Goal: Task Accomplishment & Management: Use online tool/utility

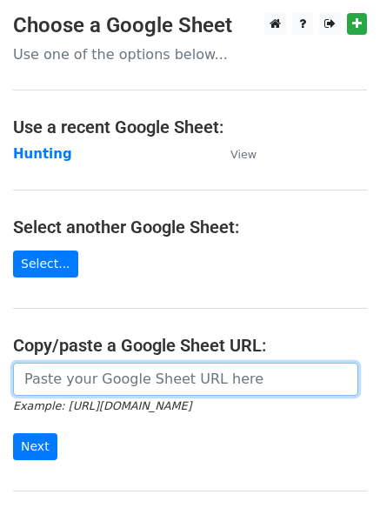
click at [124, 381] on input "url" at bounding box center [186, 379] width 346 height 33
click at [64, 385] on input "url" at bounding box center [186, 379] width 346 height 33
type input "[URL][DOMAIN_NAME]"
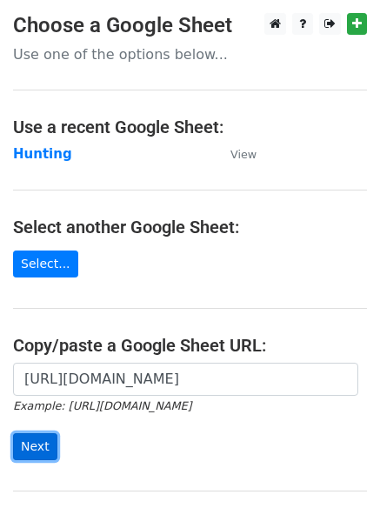
click at [29, 450] on input "Next" at bounding box center [35, 447] width 44 height 27
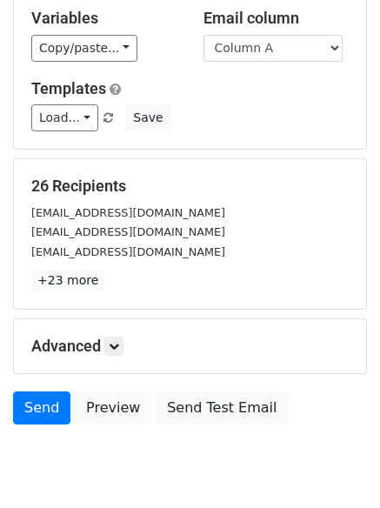
scroll to position [168, 0]
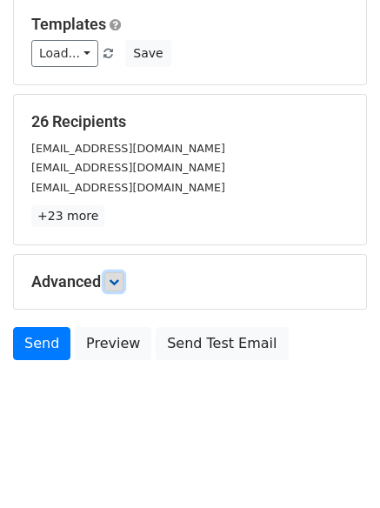
click at [119, 280] on icon at bounding box center [114, 282] width 10 height 10
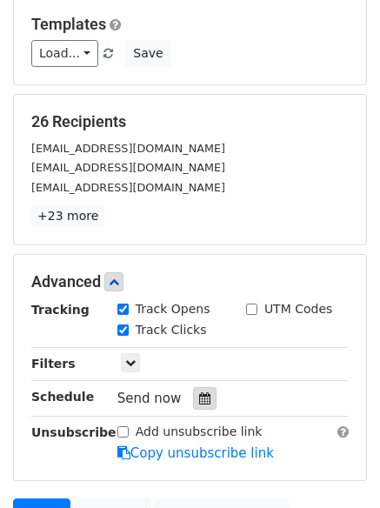
click at [199, 400] on icon at bounding box center [204, 399] width 11 height 12
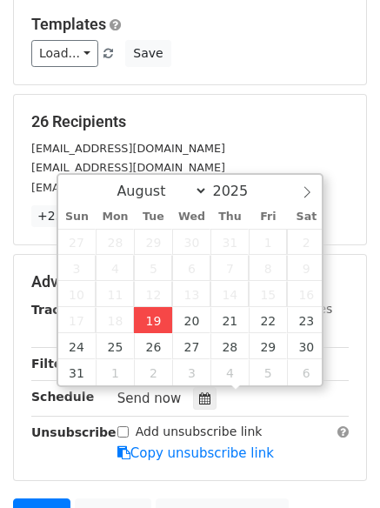
type input "2025-08-19 14:46"
type input "02"
type input "46"
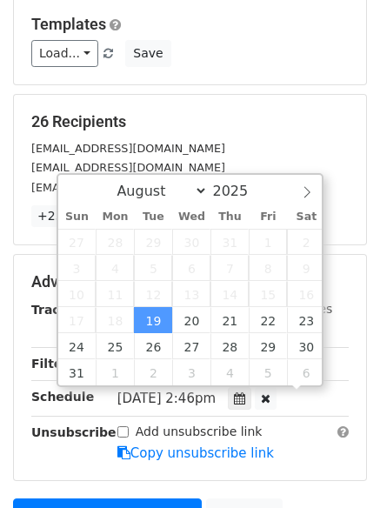
scroll to position [1, 0]
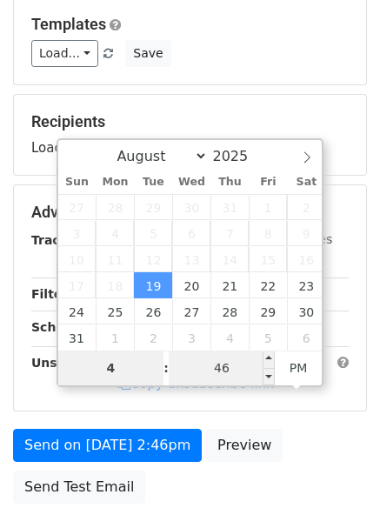
type input "4"
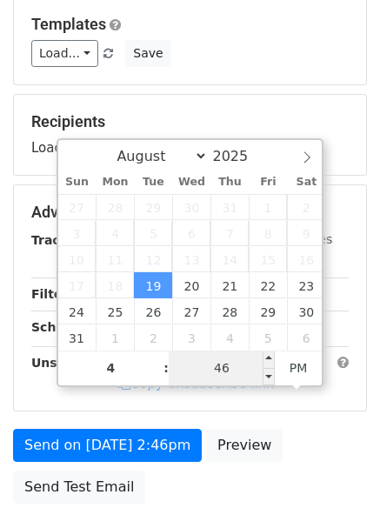
type input "2025-08-19 16:46"
type input "04"
click at [218, 380] on input "46" at bounding box center [222, 368] width 106 height 35
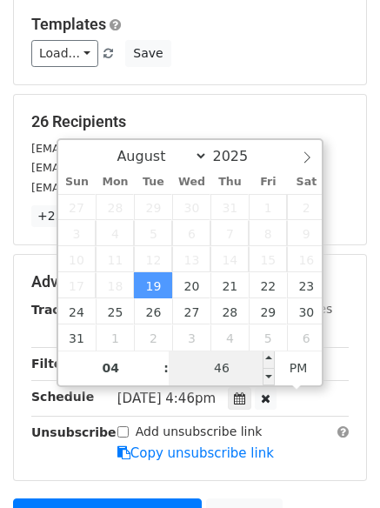
type input "0"
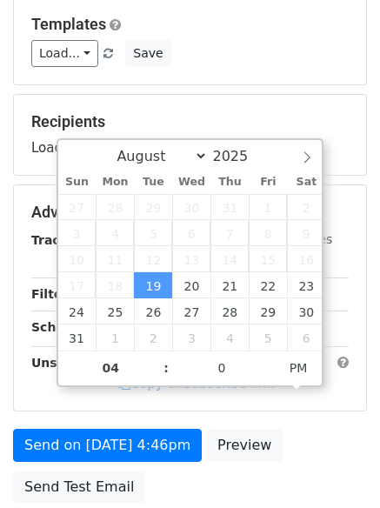
type input "2025-08-19 16:00"
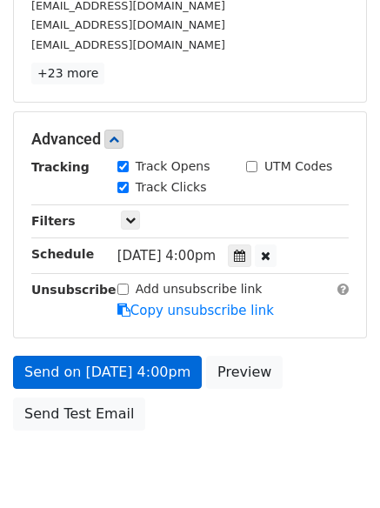
scroll to position [380, 0]
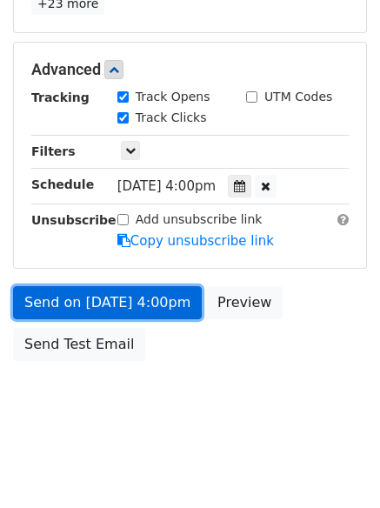
click at [99, 299] on link "Send on Aug 19 at 4:00pm" at bounding box center [107, 302] width 189 height 33
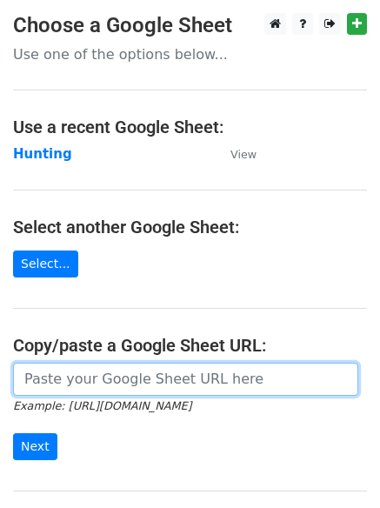
click at [89, 380] on input "url" at bounding box center [186, 379] width 346 height 33
click at [111, 380] on input "url" at bounding box center [186, 379] width 346 height 33
type input "[URL][DOMAIN_NAME]"
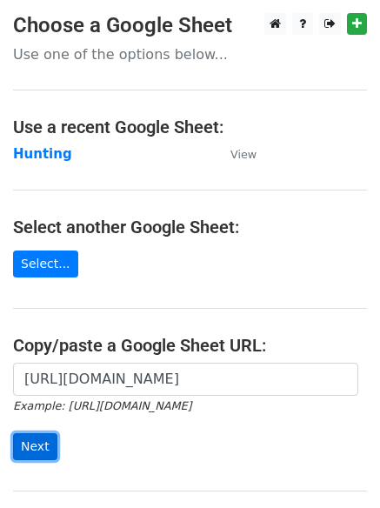
click at [32, 440] on input "Next" at bounding box center [35, 447] width 44 height 27
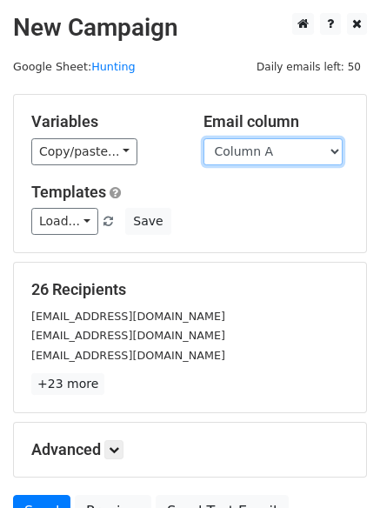
click at [334, 152] on select "Column A Column B Column C Column D" at bounding box center [273, 151] width 139 height 27
select select "Column B"
click at [204, 138] on select "Column A Column B Column C Column D" at bounding box center [273, 151] width 139 height 27
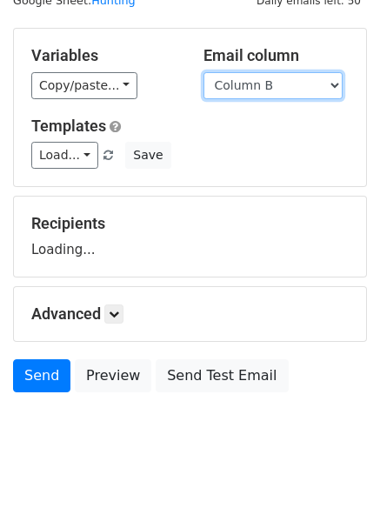
scroll to position [98, 0]
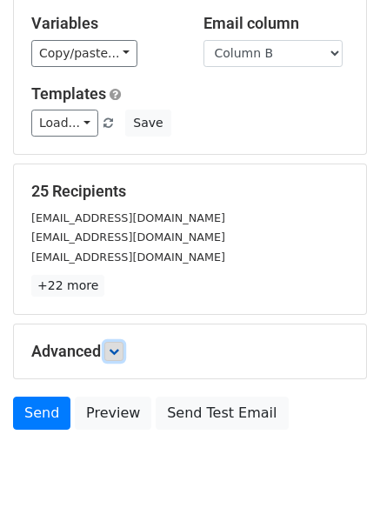
click at [118, 353] on icon at bounding box center [114, 351] width 10 height 10
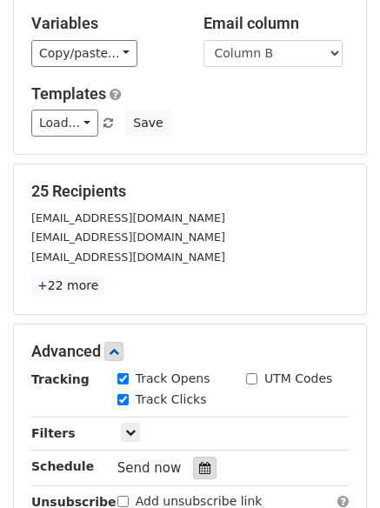
click at [199, 463] on icon at bounding box center [204, 468] width 11 height 12
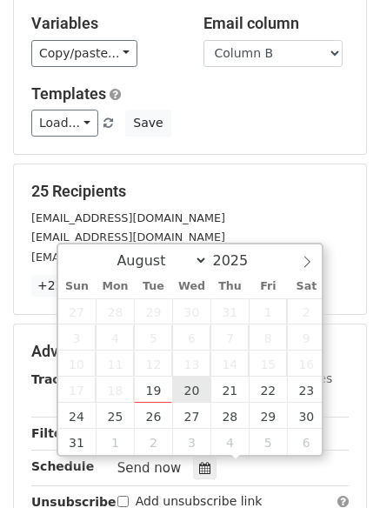
type input "2025-08-20 12:00"
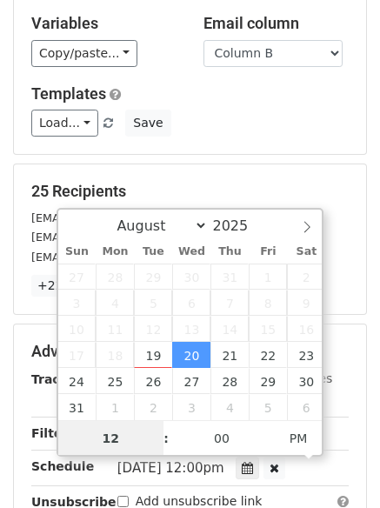
scroll to position [1, 0]
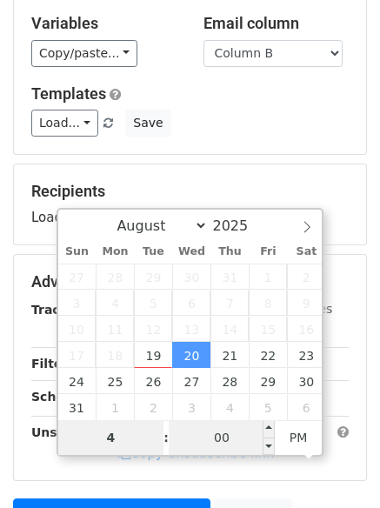
type input "4"
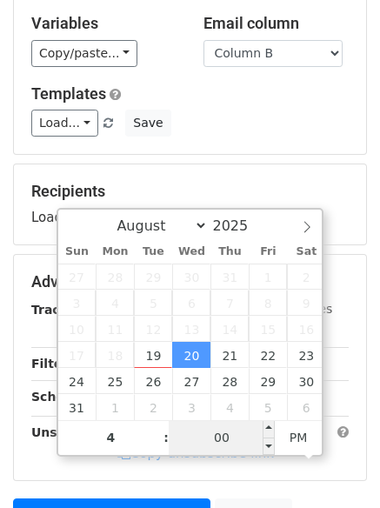
type input "2025-08-20 16:00"
type input "04"
click at [212, 438] on input "00" at bounding box center [222, 437] width 106 height 35
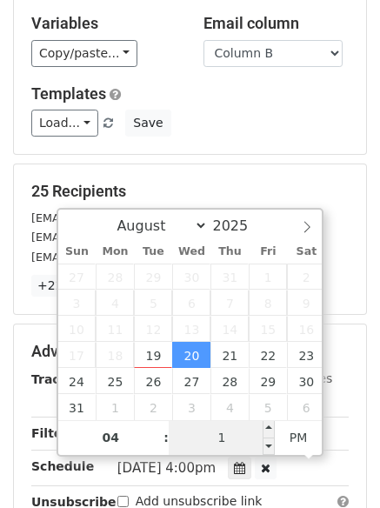
type input "10"
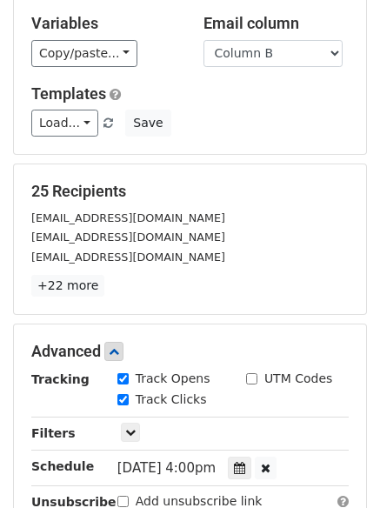
type input "2025-08-20 16:10"
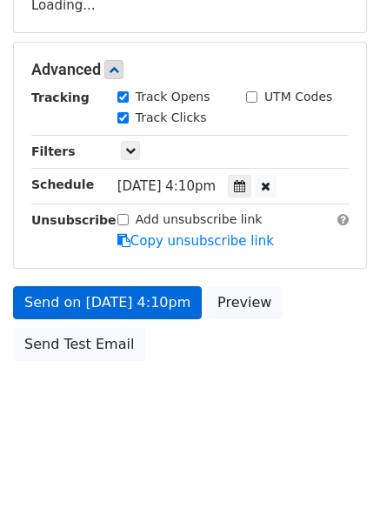
scroll to position [380, 0]
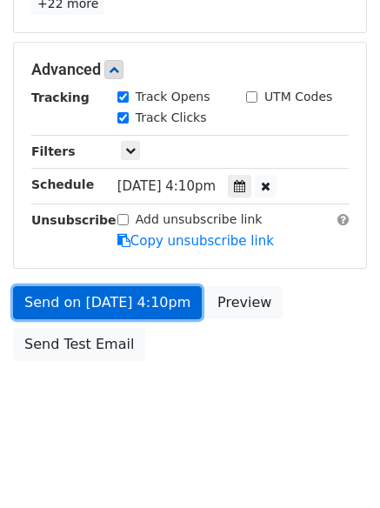
click at [104, 297] on link "Send on Aug 20 at 4:10pm" at bounding box center [107, 302] width 189 height 33
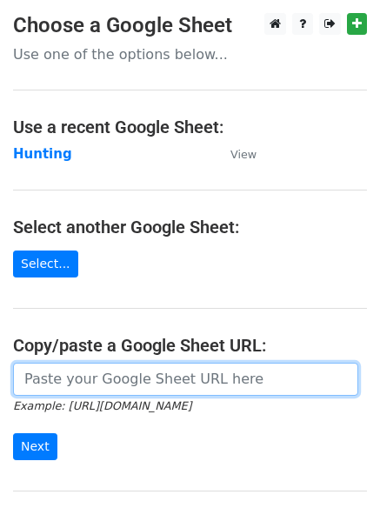
click at [83, 380] on input "url" at bounding box center [186, 379] width 346 height 33
type input "[URL][DOMAIN_NAME]"
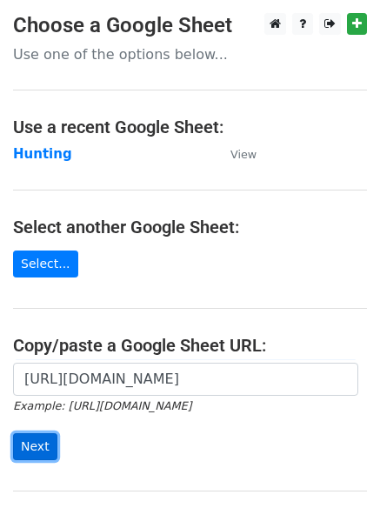
click at [26, 447] on input "Next" at bounding box center [35, 447] width 44 height 27
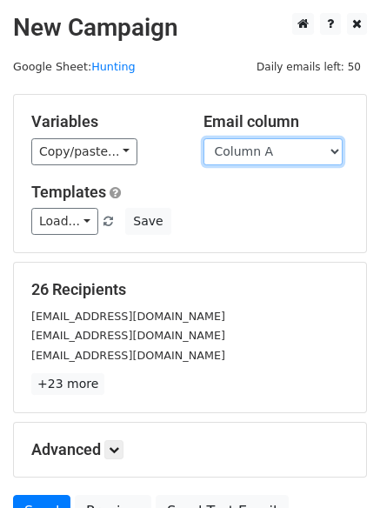
click at [336, 154] on select "Column A Column B Column C Column D" at bounding box center [273, 151] width 139 height 27
select select "Column C"
click at [204, 138] on select "Column A Column B Column C Column D" at bounding box center [273, 151] width 139 height 27
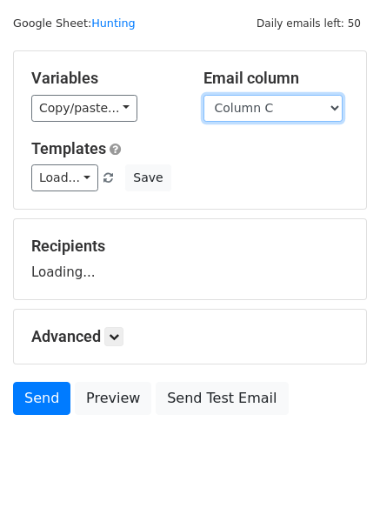
scroll to position [98, 0]
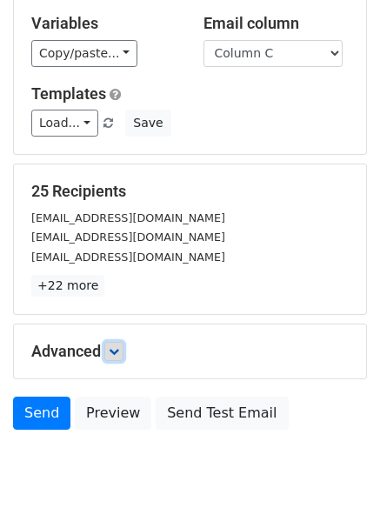
click at [119, 353] on icon at bounding box center [114, 351] width 10 height 10
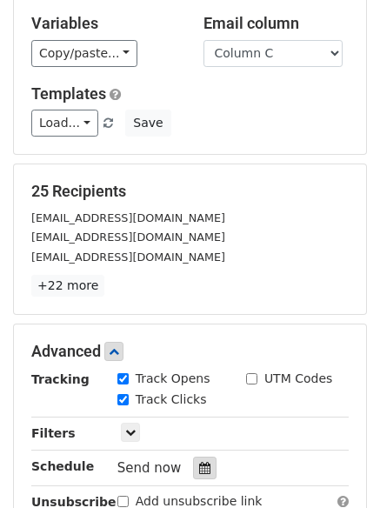
click at [199, 472] on icon at bounding box center [204, 468] width 11 height 12
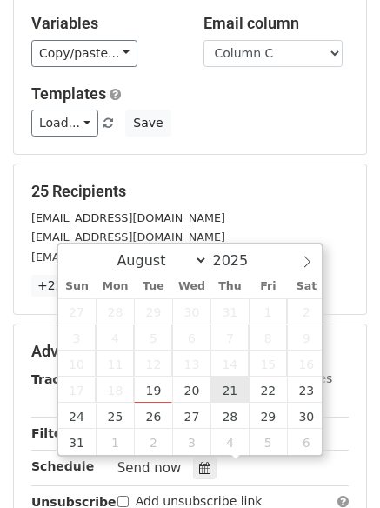
type input "[DATE] 12:00"
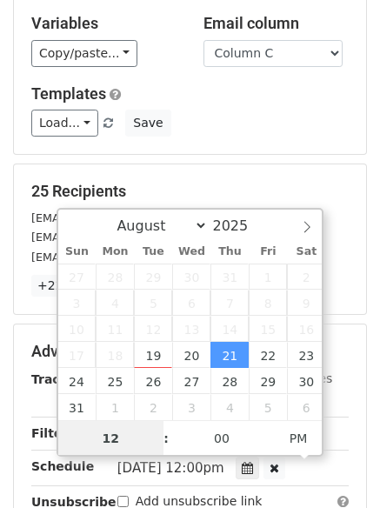
scroll to position [1, 0]
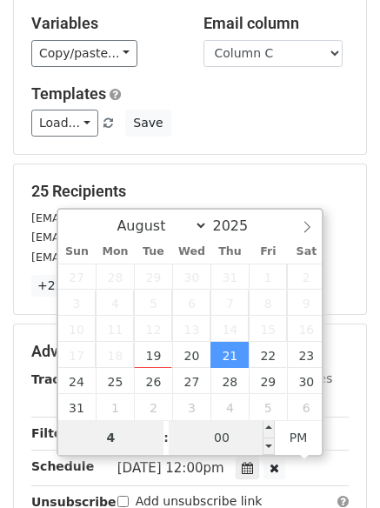
type input "4"
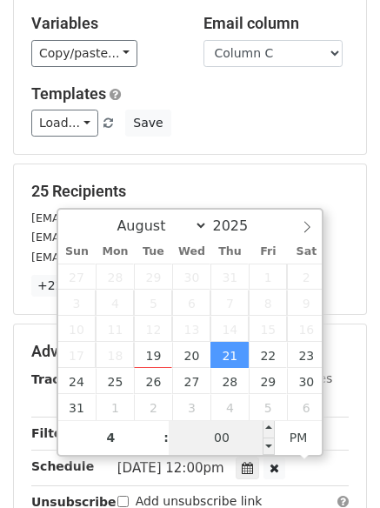
type input "[DATE] 16:00"
type input "04"
click at [219, 434] on input "00" at bounding box center [222, 437] width 106 height 35
type input "15"
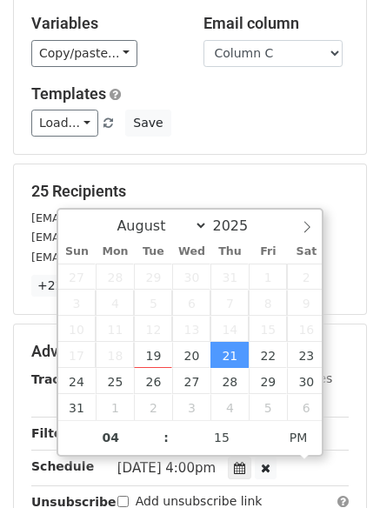
type input "[DATE] 16:15"
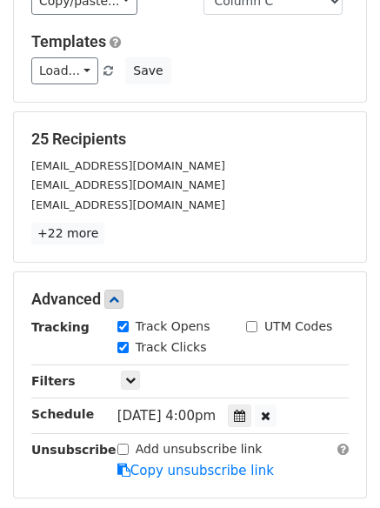
scroll to position [288, 0]
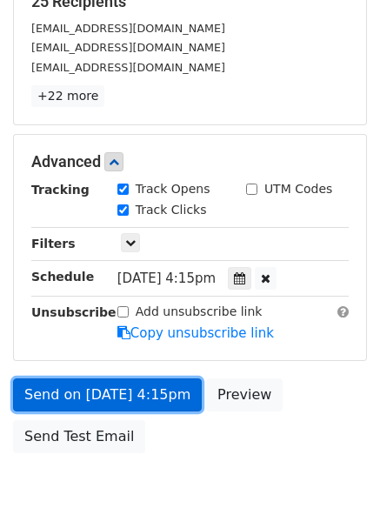
click at [66, 387] on link "Send on [DATE] 4:15pm" at bounding box center [107, 395] width 189 height 33
